Goal: Task Accomplishment & Management: Use online tool/utility

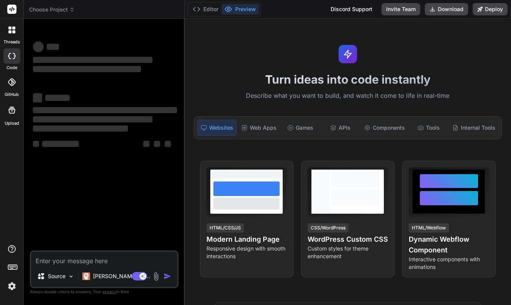
type textarea "x"
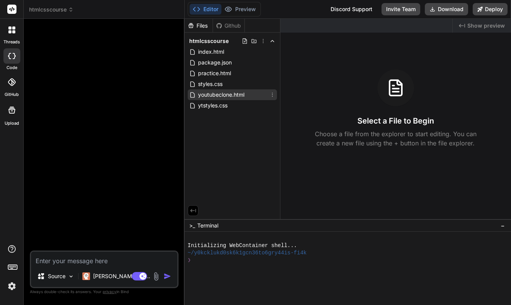
click at [220, 95] on span "youtubeclone.html" at bounding box center [221, 94] width 48 height 9
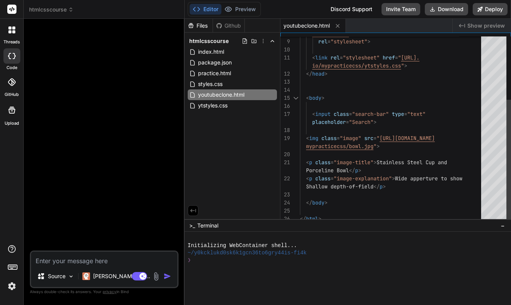
click at [397, 189] on div "Shallow depth-of-field </ p >" at bounding box center [393, 186] width 186 height 8
click at [392, 184] on div "Shallow depth-of-field </ p >" at bounding box center [393, 186] width 186 height 8
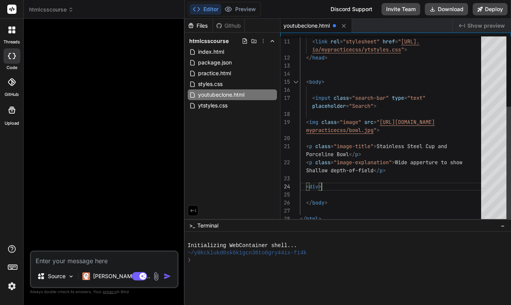
scroll to position [16, 0]
click at [322, 187] on span "></" at bounding box center [323, 186] width 9 height 7
click at [322, 186] on span "></" at bounding box center [323, 186] width 9 height 7
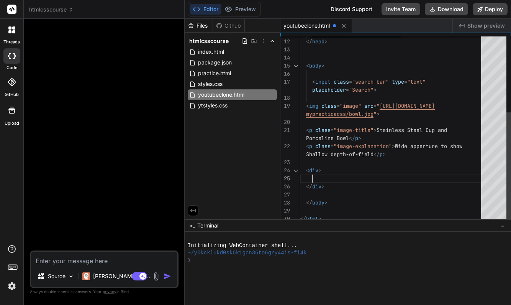
click at [319, 171] on span ">" at bounding box center [320, 170] width 3 height 7
click at [320, 171] on span ">" at bounding box center [320, 170] width 3 height 7
click at [319, 171] on span ">" at bounding box center [320, 170] width 3 height 7
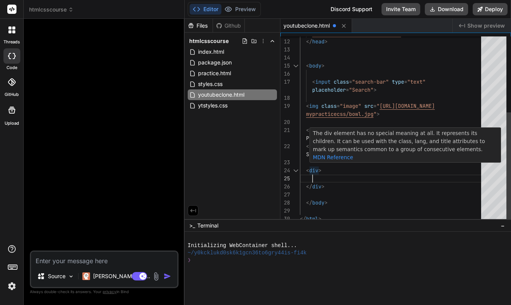
click at [319, 169] on span ">" at bounding box center [320, 170] width 3 height 7
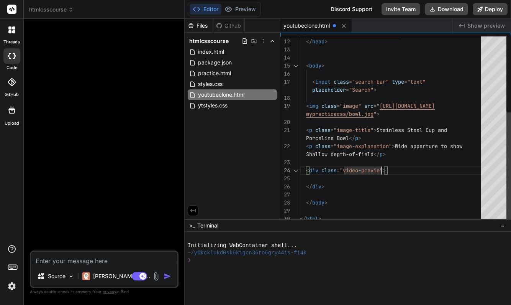
scroll to position [16, 0]
click at [408, 186] on div "</ div >" at bounding box center [393, 186] width 186 height 8
click at [348, 177] on div at bounding box center [393, 178] width 186 height 8
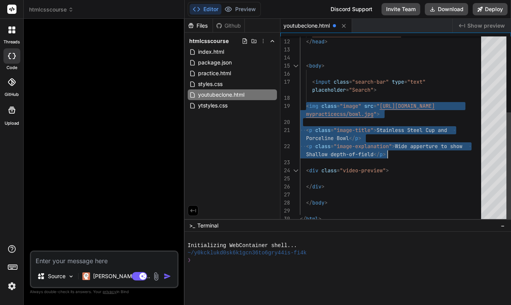
drag, startPoint x: 306, startPoint y: 104, endPoint x: 394, endPoint y: 153, distance: 100.7
click at [394, 153] on div "io/mypracticecss/ytstyles.css " > </ head > < body > < input class = "search-ba…" at bounding box center [393, 66] width 186 height 314
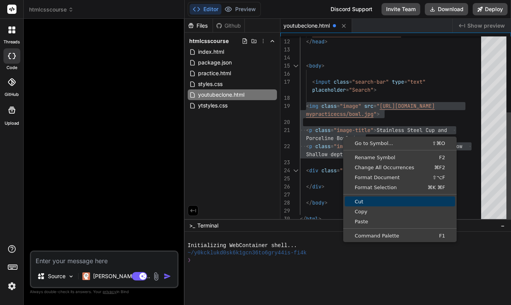
click at [365, 200] on span "Cut" at bounding box center [400, 201] width 110 height 5
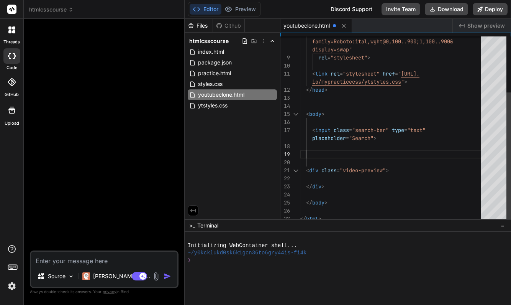
click at [325, 177] on div at bounding box center [393, 178] width 186 height 8
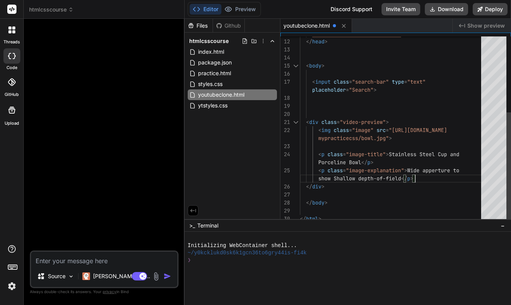
scroll to position [24, 0]
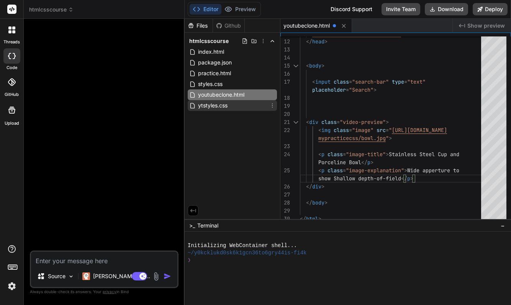
click at [211, 106] on span "ytstyles.css" at bounding box center [212, 105] width 31 height 9
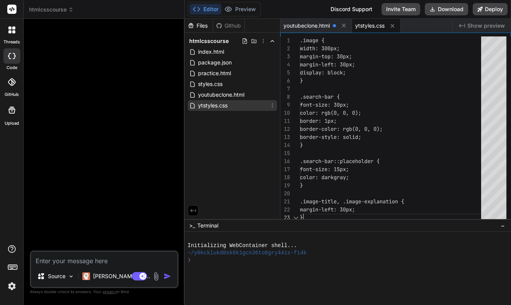
scroll to position [16, 0]
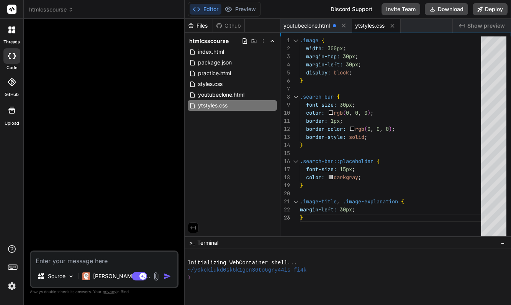
drag, startPoint x: 331, startPoint y: 219, endPoint x: 332, endPoint y: 236, distance: 17.7
click at [318, 220] on div "}" at bounding box center [393, 217] width 186 height 8
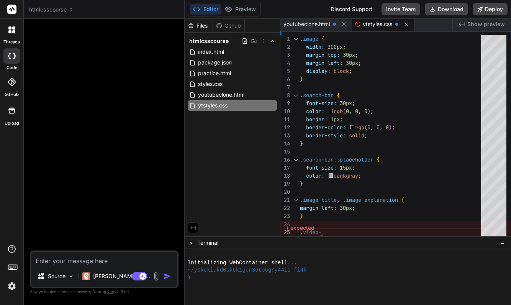
scroll to position [0, 0]
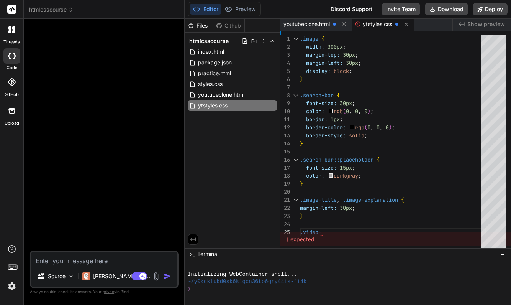
drag, startPoint x: 349, startPoint y: 236, endPoint x: 351, endPoint y: 273, distance: 36.4
click at [332, 230] on div ".video-" at bounding box center [393, 232] width 186 height 8
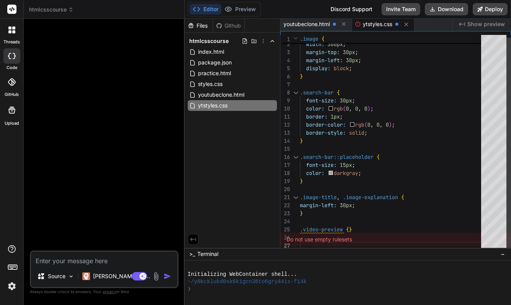
scroll to position [3, 0]
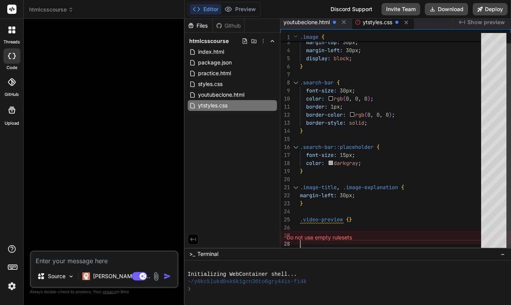
click at [351, 219] on span "}" at bounding box center [350, 219] width 3 height 7
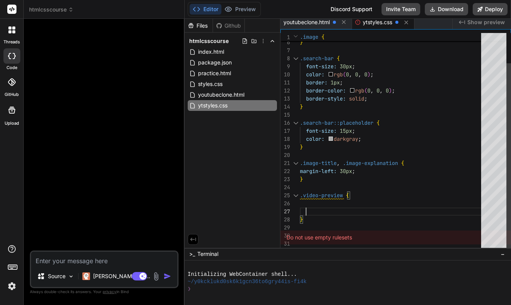
scroll to position [48, 0]
click at [314, 203] on div at bounding box center [393, 203] width 186 height 8
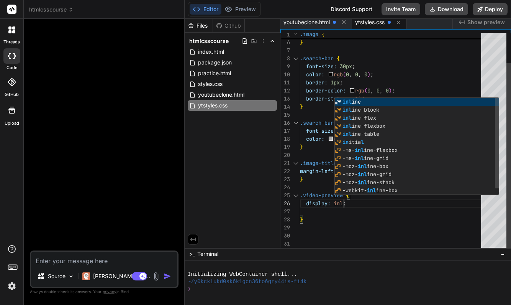
scroll to position [40, 0]
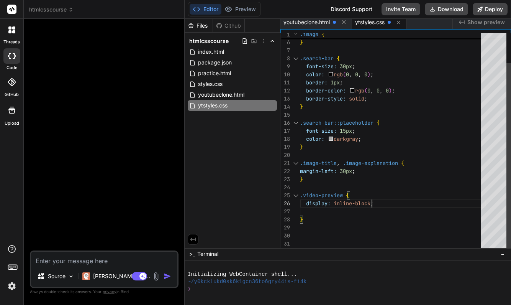
click at [378, 203] on div "display: inline-block ;" at bounding box center [393, 203] width 186 height 8
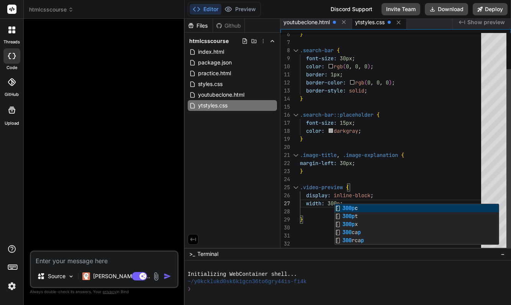
scroll to position [48, 0]
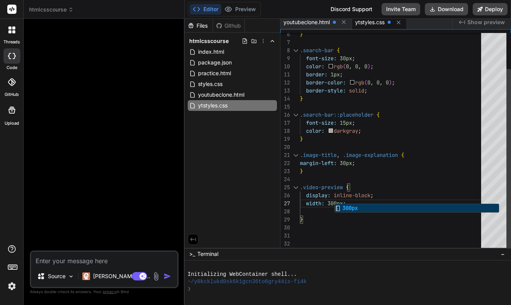
click at [389, 220] on div "}" at bounding box center [393, 219] width 186 height 8
click at [369, 205] on div "width: 300px ;" at bounding box center [393, 203] width 186 height 8
click at [351, 224] on div at bounding box center [393, 227] width 186 height 8
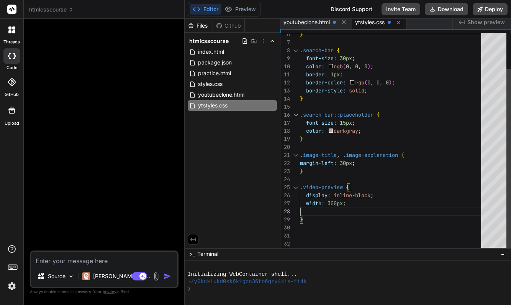
scroll to position [72, 0]
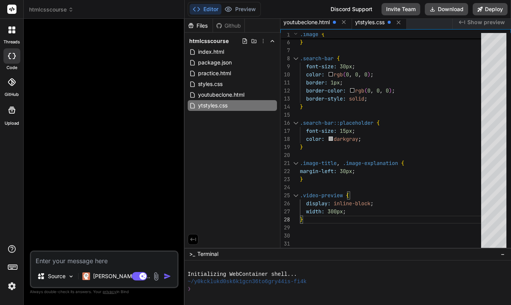
click at [317, 25] on span "youtubeclone.html" at bounding box center [307, 22] width 46 height 8
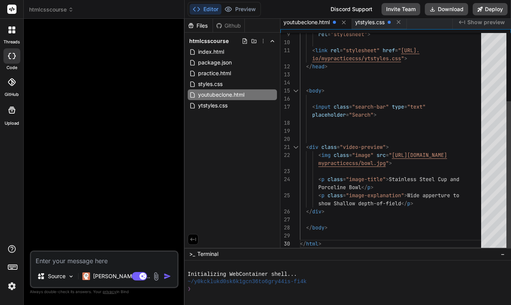
scroll to position [64, 0]
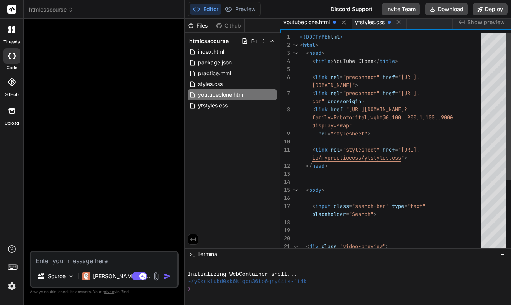
click at [300, 36] on span "<!DOCTYPE" at bounding box center [314, 36] width 28 height 7
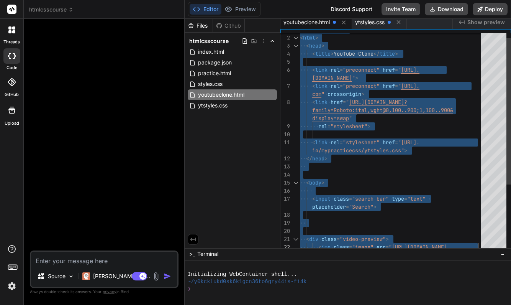
type textarea "<!DOCTYPE html> <html> <head> <title>YouTube Clone</title> <link rel="preconnec…"
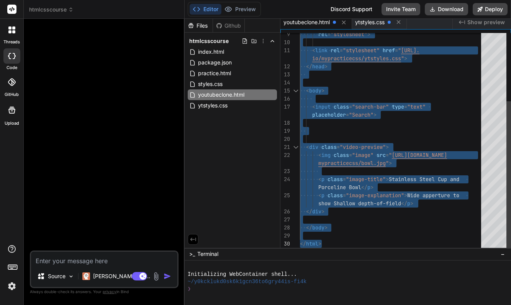
drag, startPoint x: 300, startPoint y: 36, endPoint x: 348, endPoint y: 267, distance: 236.0
click at [348, 267] on div "Files Github htmlcsscourse index.html package.json practice.html styles.css you…" at bounding box center [348, 162] width 327 height 286
click at [380, 21] on span "ytstyles.css" at bounding box center [370, 22] width 30 height 8
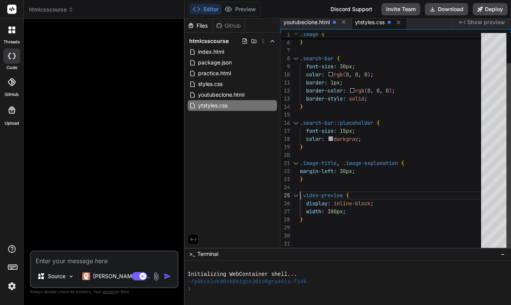
scroll to position [32, 0]
drag, startPoint x: 301, startPoint y: 195, endPoint x: 322, endPoint y: 218, distance: 31.5
click at [322, 218] on div "border-color: rgb ( 0 , 0 , 0 ) ; border-style: solid ; } .search-bar::placehol…" at bounding box center [393, 123] width 186 height 250
click at [417, 198] on div ".video-preview {" at bounding box center [393, 195] width 186 height 8
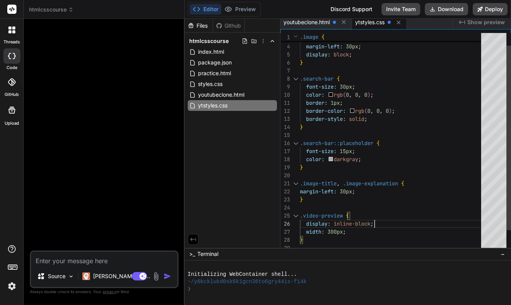
click at [371, 119] on div "border-style: solid ;" at bounding box center [393, 119] width 186 height 8
click at [369, 119] on div "border-style: solid ;" at bounding box center [393, 119] width 186 height 8
click at [368, 120] on span ";" at bounding box center [366, 118] width 3 height 7
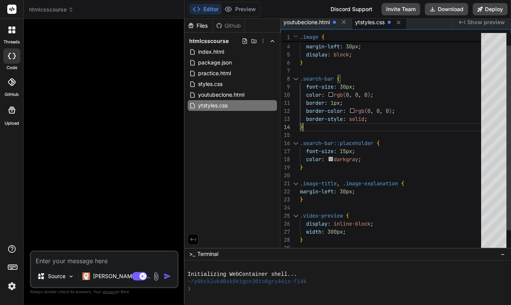
click at [369, 120] on div "border-style: solid ;" at bounding box center [393, 119] width 186 height 8
click at [368, 120] on span ";" at bounding box center [366, 118] width 3 height 7
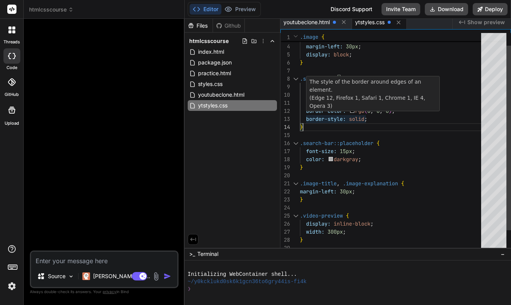
click at [368, 118] on span ";" at bounding box center [366, 118] width 3 height 7
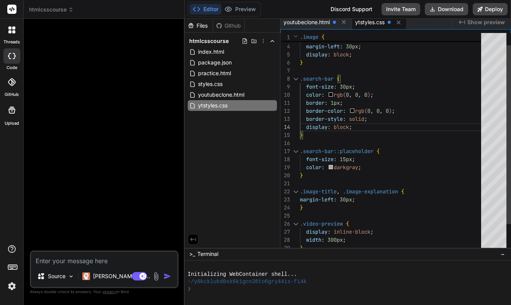
click at [374, 130] on div "display: block ;" at bounding box center [393, 127] width 186 height 8
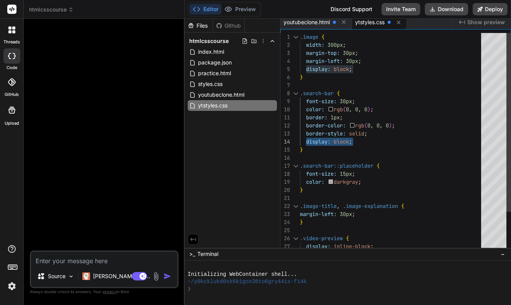
drag, startPoint x: 306, startPoint y: 140, endPoint x: 356, endPoint y: 141, distance: 49.5
click at [356, 141] on div "display: block ;" at bounding box center [393, 142] width 186 height 8
click at [397, 152] on div "}" at bounding box center [393, 150] width 186 height 8
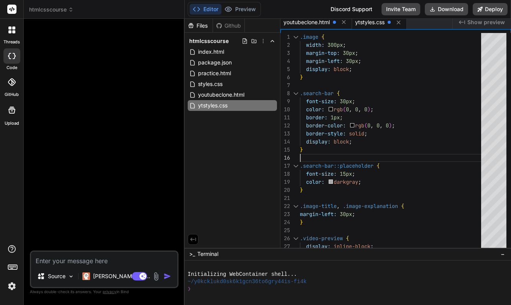
click at [315, 24] on span "youtubeclone.html" at bounding box center [307, 22] width 46 height 8
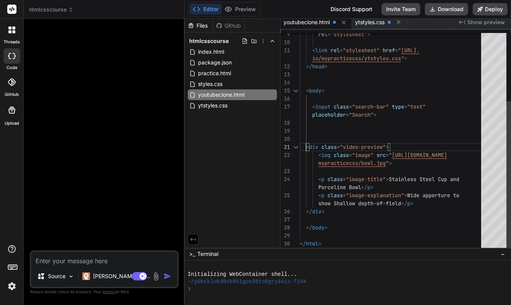
scroll to position [48, 0]
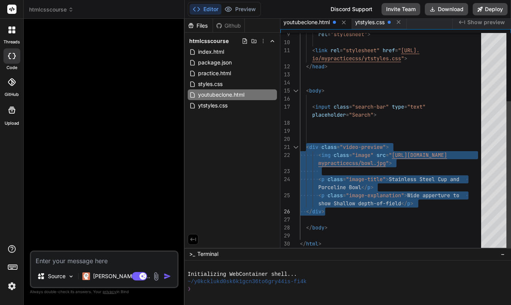
drag, startPoint x: 307, startPoint y: 145, endPoint x: 331, endPoint y: 209, distance: 68.4
click at [331, 209] on div "</ head > < body > < input class = "search-bar" type = "text" < div class = "vi…" at bounding box center [393, 91] width 186 height 314
click at [340, 212] on div "</ div >" at bounding box center [393, 211] width 186 height 8
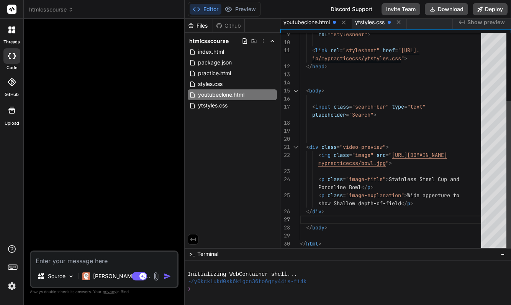
click at [340, 212] on div "</ div >" at bounding box center [393, 211] width 186 height 8
click at [326, 212] on div "</ div >" at bounding box center [393, 211] width 186 height 8
click at [326, 213] on div "</ div >" at bounding box center [393, 211] width 186 height 8
click at [328, 211] on div "</ div >" at bounding box center [393, 211] width 186 height 8
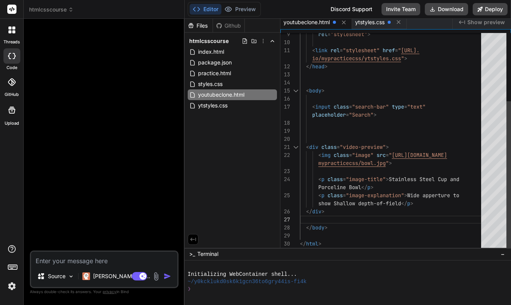
scroll to position [32, 0]
click at [328, 211] on div "</ div >" at bounding box center [393, 211] width 186 height 8
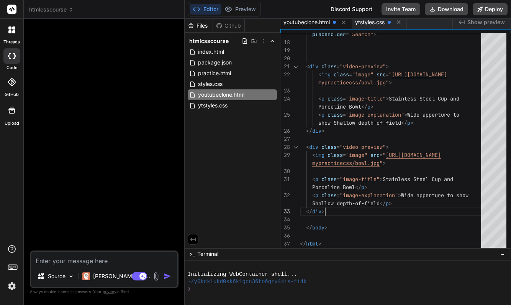
type textarea "<p class="image-title"> Stainless Steel Cup and Porceline Bowl</p> <p class="im…"
click at [373, 21] on span "ytstyles.css" at bounding box center [370, 22] width 30 height 8
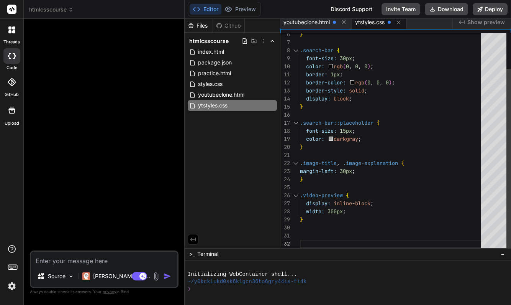
click at [353, 210] on div "width: 300px ;" at bounding box center [393, 211] width 186 height 8
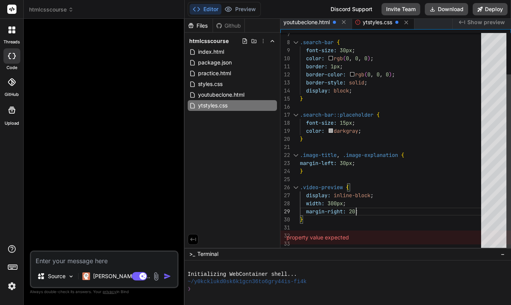
scroll to position [64, 0]
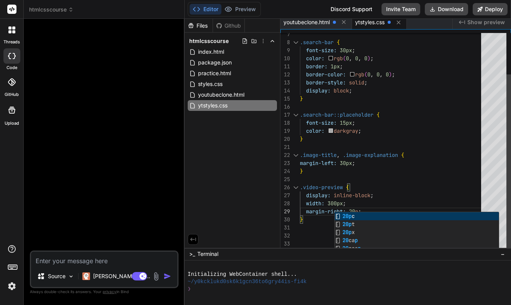
type textarea ".image-title, .image-explanation { margin-left: 30px; } .video-preview { displa…"
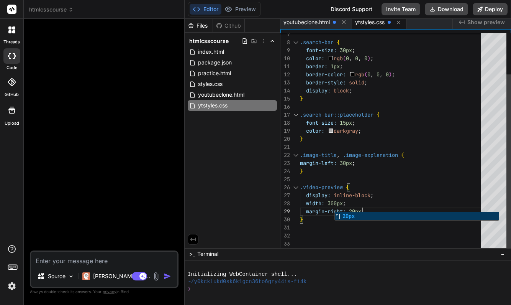
click at [427, 237] on div at bounding box center [393, 236] width 186 height 8
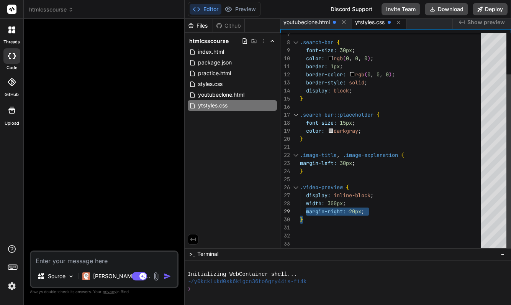
click at [307, 209] on span "margin-right:" at bounding box center [326, 211] width 40 height 7
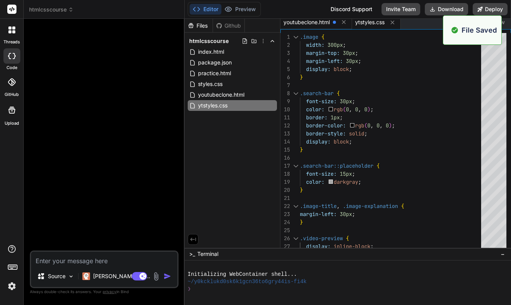
click at [317, 21] on span "youtubeclone.html" at bounding box center [307, 22] width 46 height 8
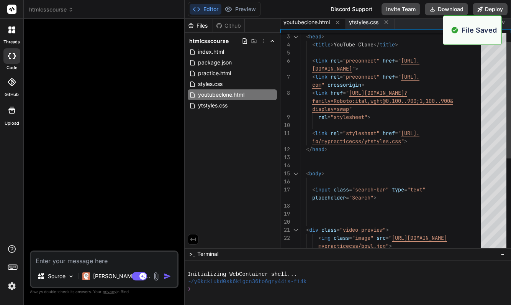
click at [449, 118] on div "rel = "stylesheet" >" at bounding box center [393, 117] width 186 height 8
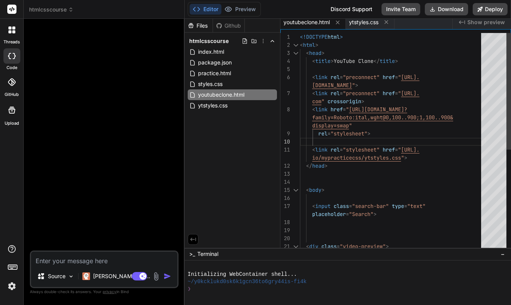
click at [301, 38] on span "<!DOCTYPE" at bounding box center [314, 36] width 28 height 7
click at [300, 35] on div "1" at bounding box center [291, 37] width 20 height 8
click at [301, 36] on span "<!DOCTYPE" at bounding box center [314, 36] width 28 height 7
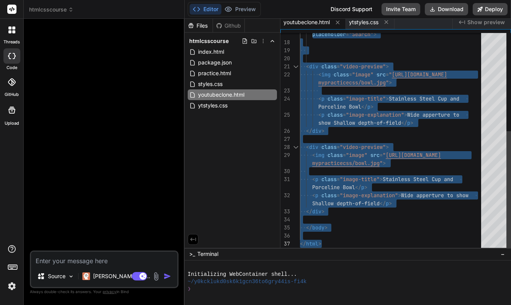
drag, startPoint x: 301, startPoint y: 36, endPoint x: 379, endPoint y: 284, distance: 260.6
click at [227, 84] on div "styles.css" at bounding box center [232, 84] width 89 height 11
type textarea "} .shop-link:hover { text-decoration: underline; color: blue; }"
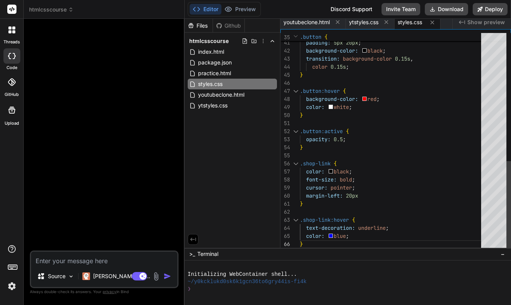
scroll to position [40, 0]
click at [225, 102] on span "ytstyles.css" at bounding box center [212, 105] width 31 height 9
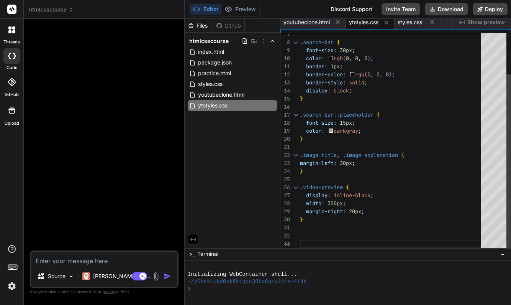
click at [374, 212] on div "margin-right: 20px ;" at bounding box center [393, 211] width 186 height 8
click at [369, 212] on div "margin-right: 20px ;" at bounding box center [393, 211] width 186 height 8
click at [366, 212] on div "margin-right: 20px ;" at bounding box center [393, 211] width 186 height 8
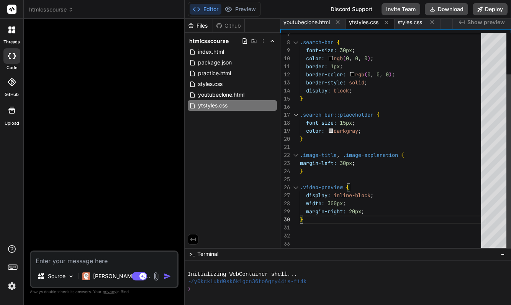
click at [366, 212] on div "margin-right: 20px ;" at bounding box center [393, 211] width 186 height 8
click at [365, 212] on span ";" at bounding box center [362, 211] width 3 height 7
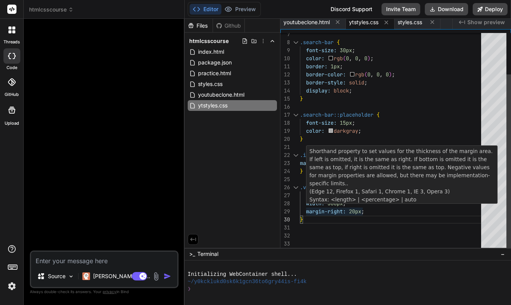
click at [365, 210] on span ";" at bounding box center [362, 211] width 3 height 7
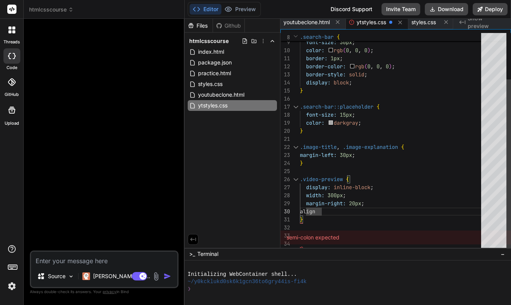
click at [307, 212] on span "align" at bounding box center [307, 211] width 15 height 7
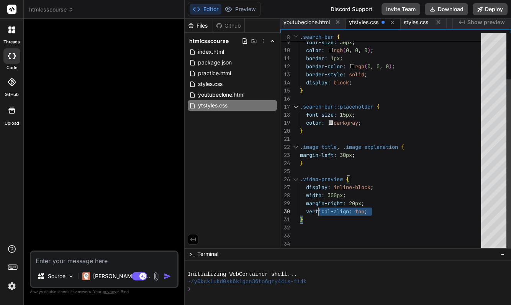
scroll to position [72, 0]
drag, startPoint x: 369, startPoint y: 212, endPoint x: 308, endPoint y: 209, distance: 61.8
click at [307, 209] on div "vertical-align: top ;" at bounding box center [393, 211] width 186 height 8
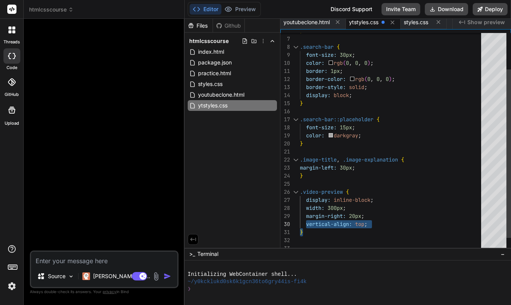
click at [420, 199] on div "display: inline-block ;" at bounding box center [393, 200] width 186 height 8
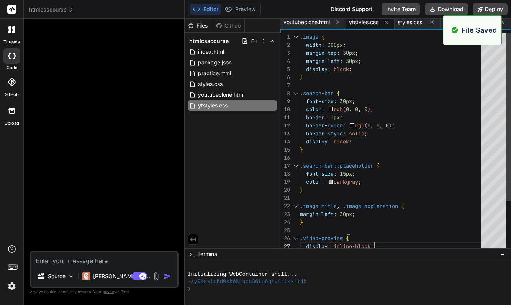
type textarea "border: 1px; border-color: rgb(0, 0, 0); border-style: solid; display: block; }…"
click at [454, 112] on div "color: rgb ( 0 , 0 , 0 ) ;" at bounding box center [393, 109] width 186 height 8
click at [241, 171] on div "Files Github htmlcsscourse index.html package.json practice.html styles.css you…" at bounding box center [233, 133] width 96 height 229
